Goal: Information Seeking & Learning: Understand process/instructions

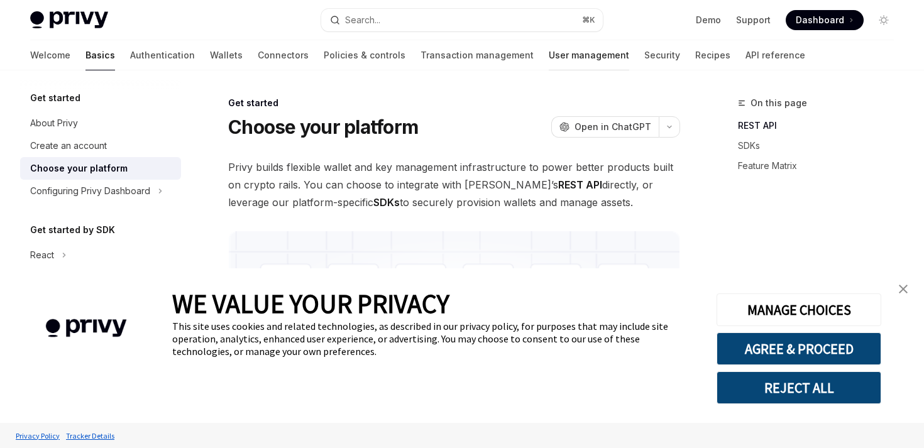
click at [549, 61] on link "User management" at bounding box center [589, 55] width 80 height 30
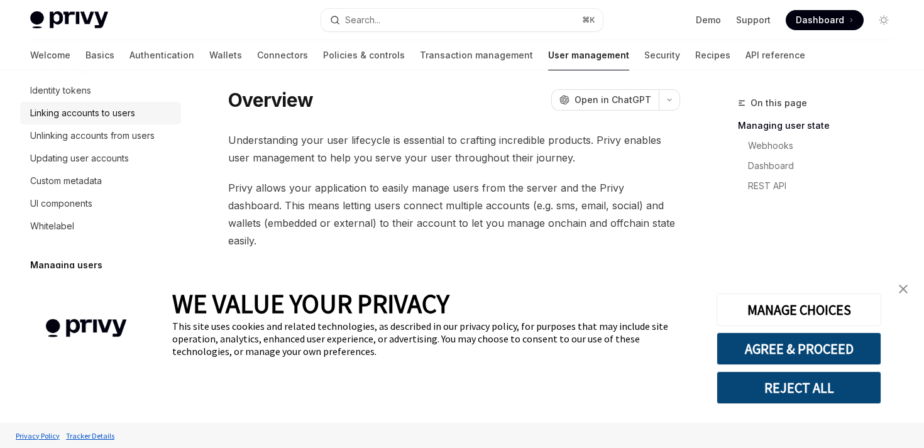
scroll to position [216, 0]
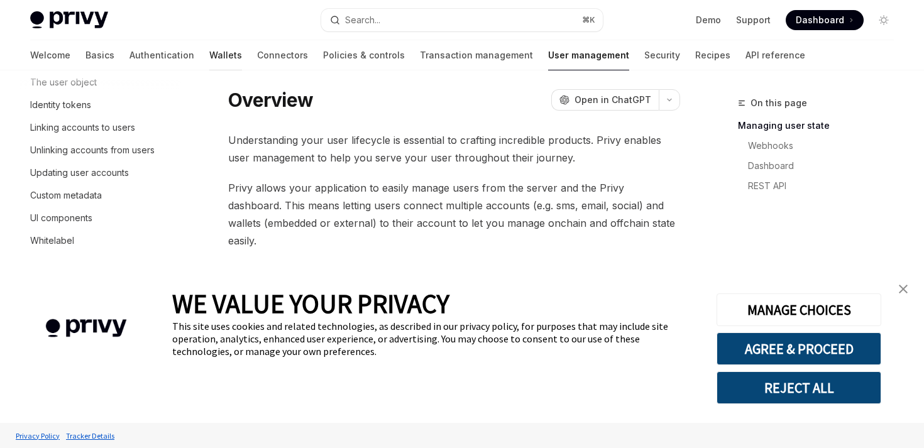
click at [209, 54] on link "Wallets" at bounding box center [225, 55] width 33 height 30
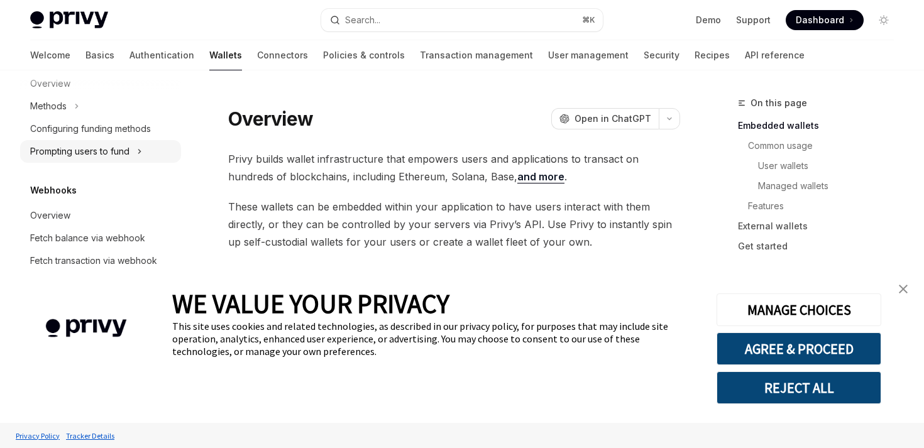
scroll to position [550, 0]
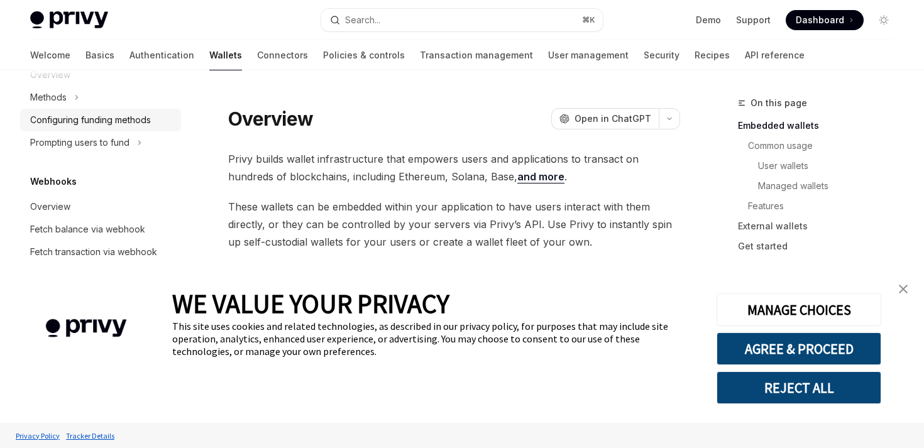
click at [104, 119] on div "Configuring funding methods" at bounding box center [90, 120] width 121 height 15
type textarea "*"
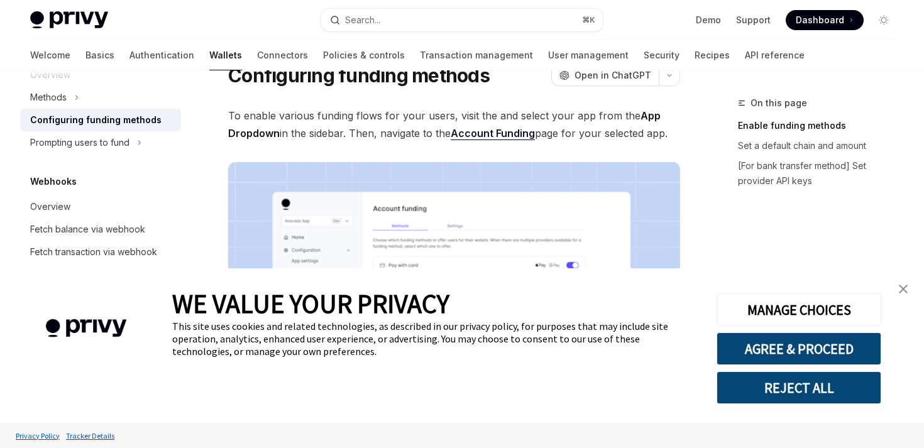
scroll to position [55, 0]
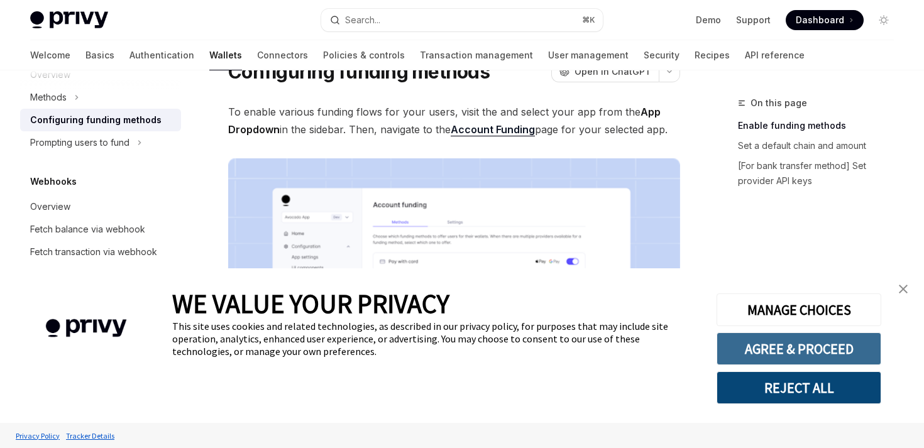
click at [794, 347] on button "AGREE & PROCEED" at bounding box center [799, 349] width 165 height 33
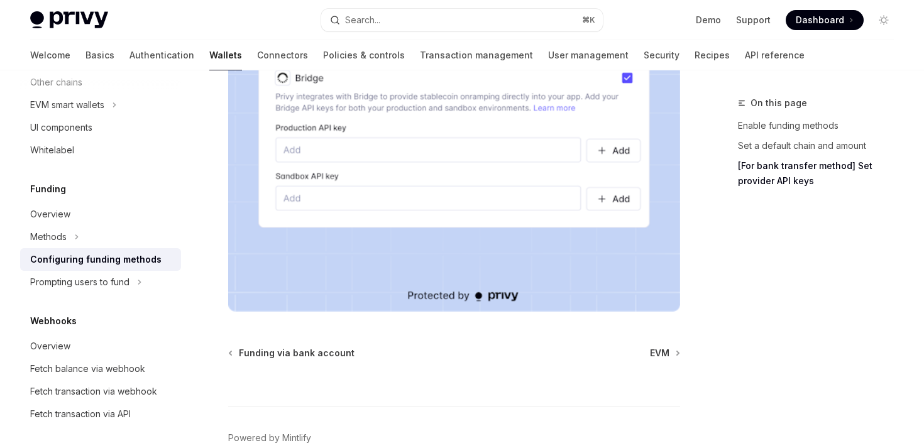
scroll to position [1307, 0]
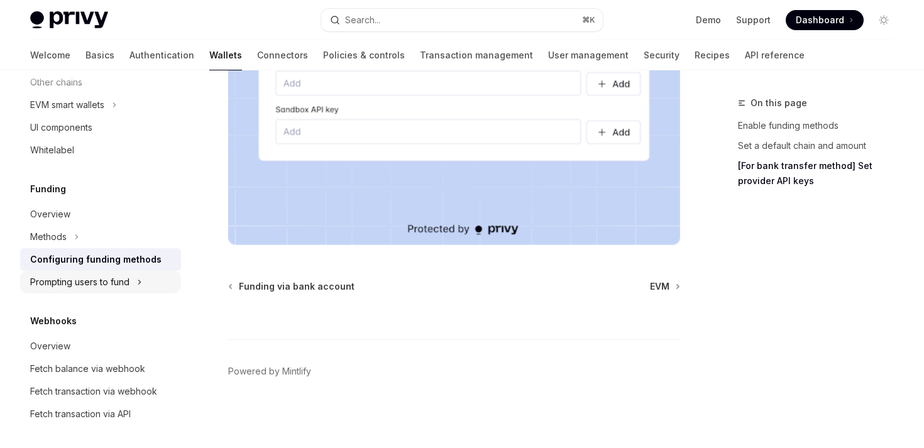
click at [91, 284] on div "Prompting users to fund" at bounding box center [79, 282] width 99 height 15
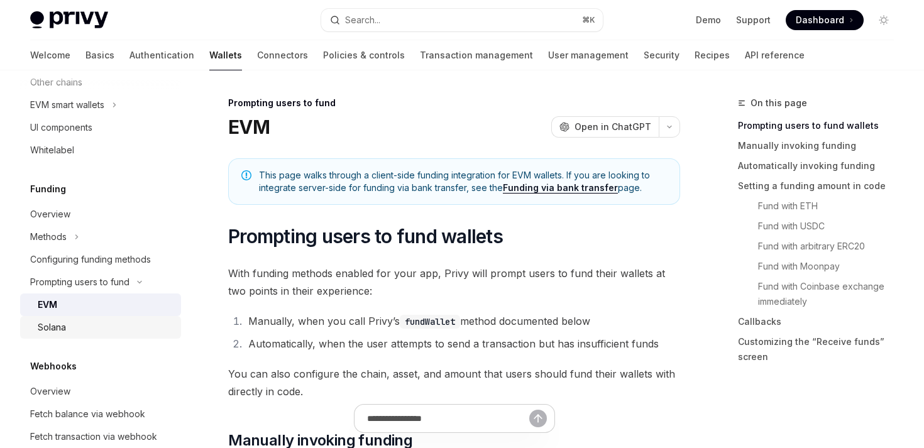
click at [91, 334] on div "Solana" at bounding box center [106, 327] width 136 height 15
type textarea "*"
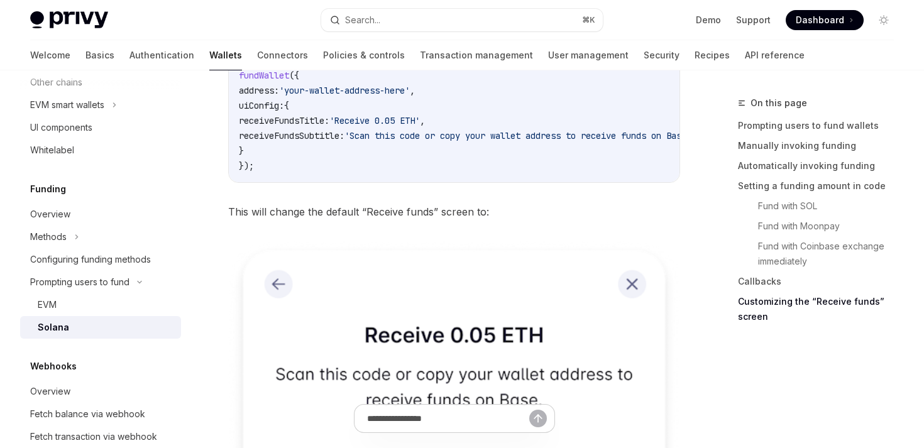
scroll to position [2765, 0]
